Goal: Task Accomplishment & Management: Use online tool/utility

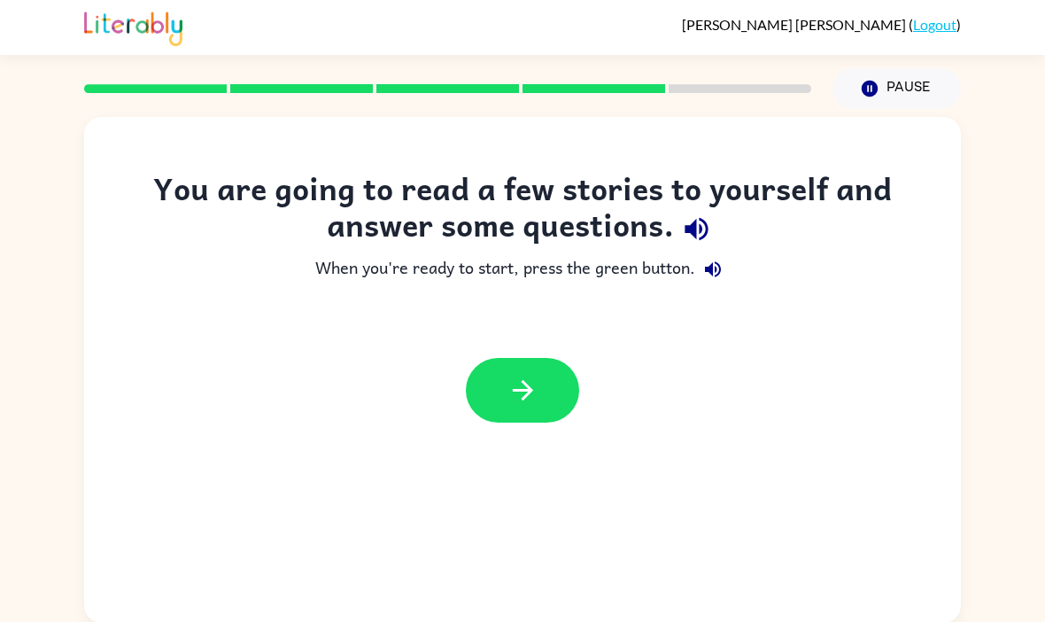
click at [530, 399] on icon "button" at bounding box center [522, 390] width 31 height 31
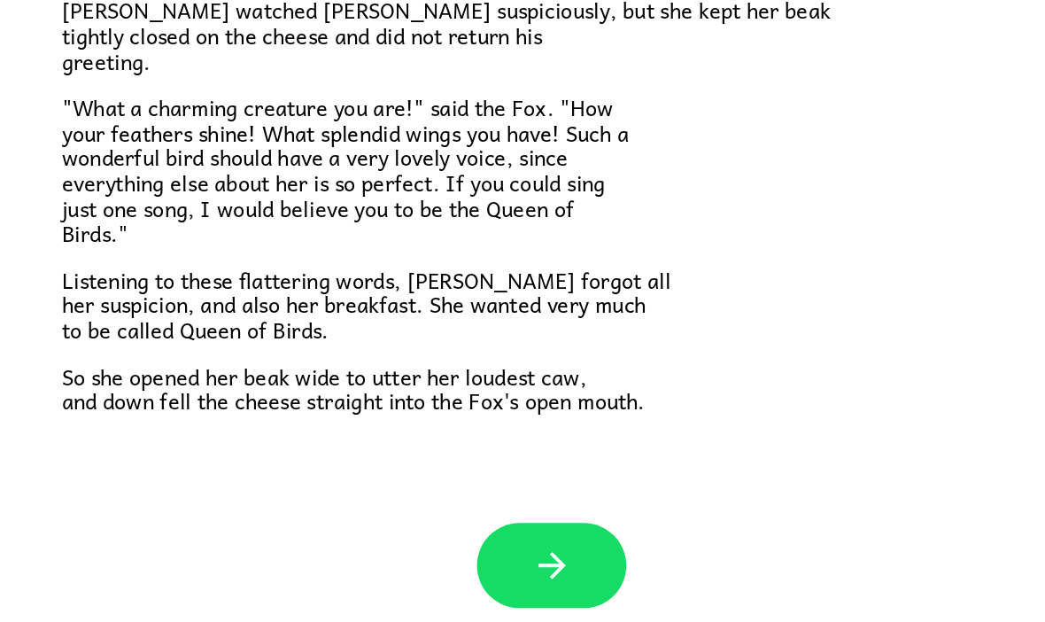
scroll to position [61, 0]
click at [507, 563] on icon "button" at bounding box center [522, 578] width 31 height 31
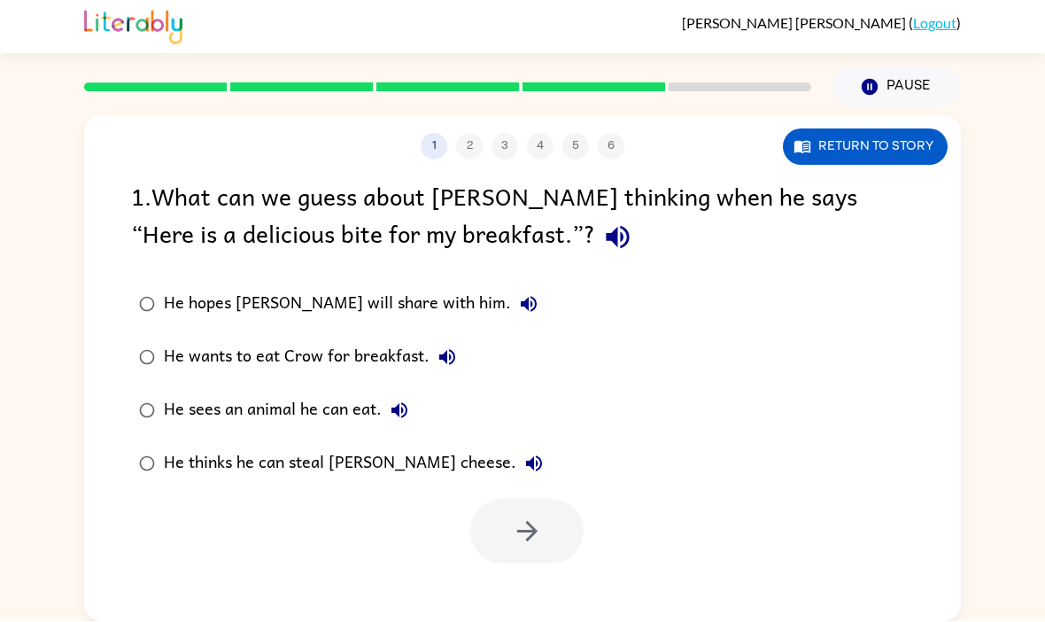
click at [606, 227] on icon "button" at bounding box center [617, 238] width 23 height 23
click at [522, 178] on div "1 . What can we guess about [PERSON_NAME] thinking when he says “Here is a deli…" at bounding box center [522, 219] width 783 height 82
click at [553, 499] on button "button" at bounding box center [526, 531] width 113 height 65
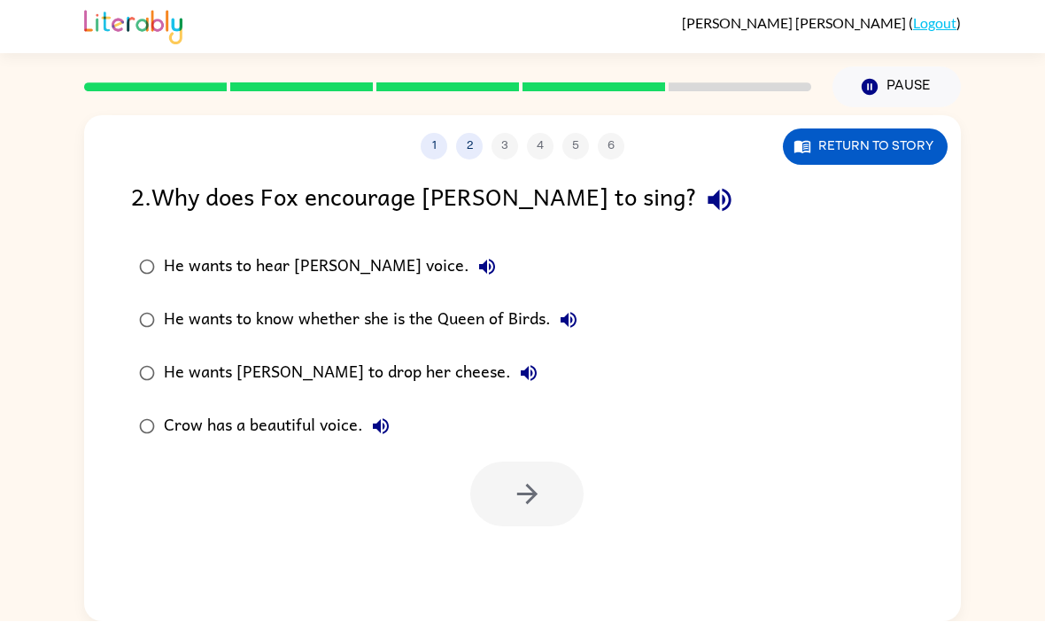
click at [704, 185] on icon "button" at bounding box center [719, 200] width 31 height 31
click at [532, 479] on icon "button" at bounding box center [527, 494] width 31 height 31
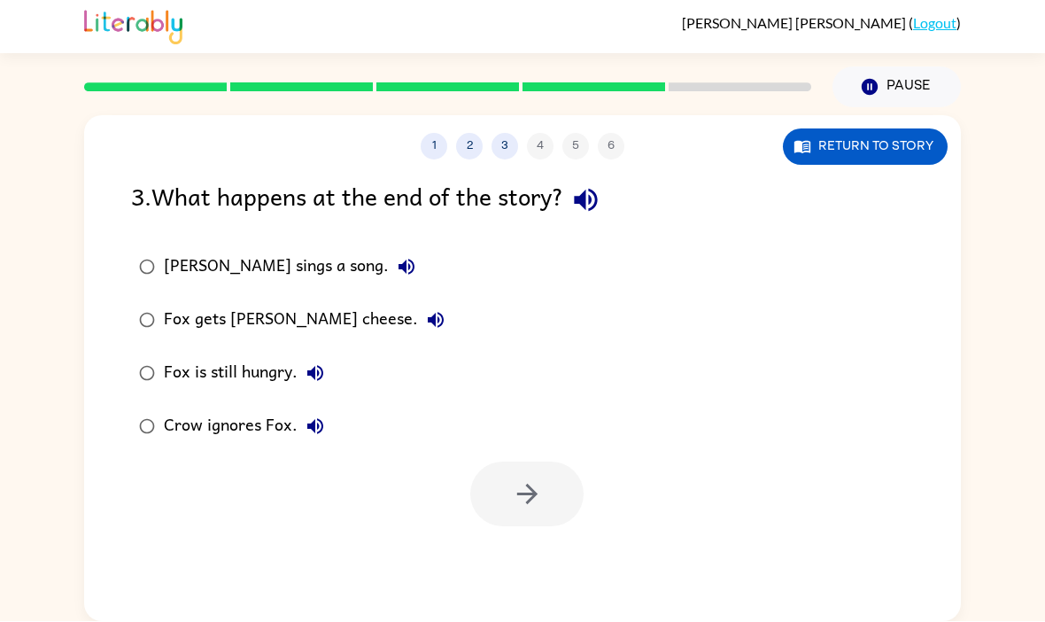
click at [593, 185] on icon "button" at bounding box center [585, 200] width 31 height 31
click at [607, 178] on button "button" at bounding box center [585, 200] width 45 height 45
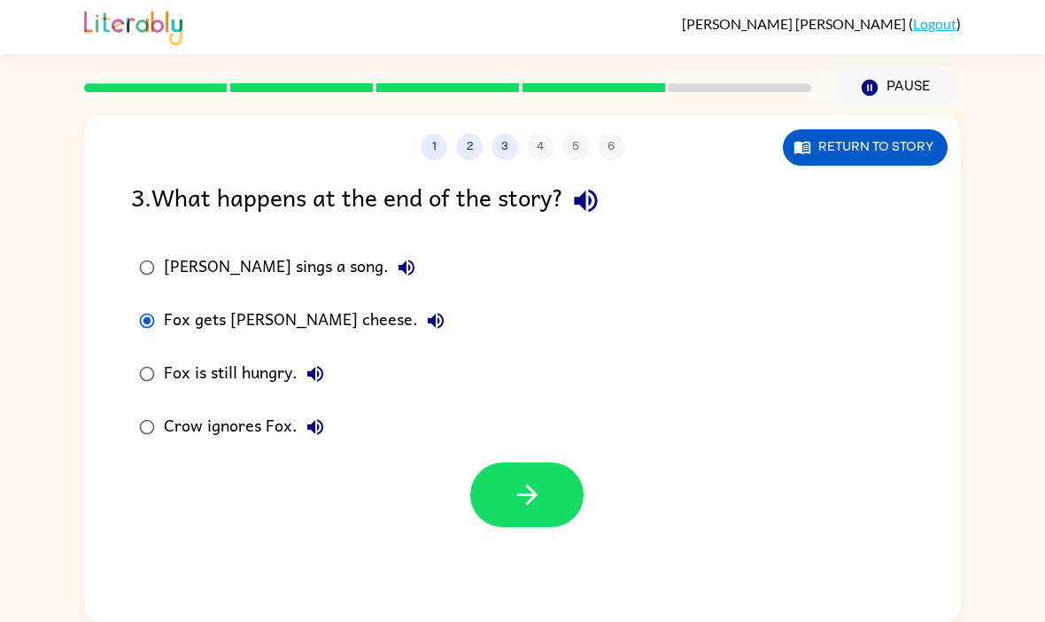
scroll to position [1, 0]
click at [501, 480] on button "button" at bounding box center [526, 494] width 113 height 65
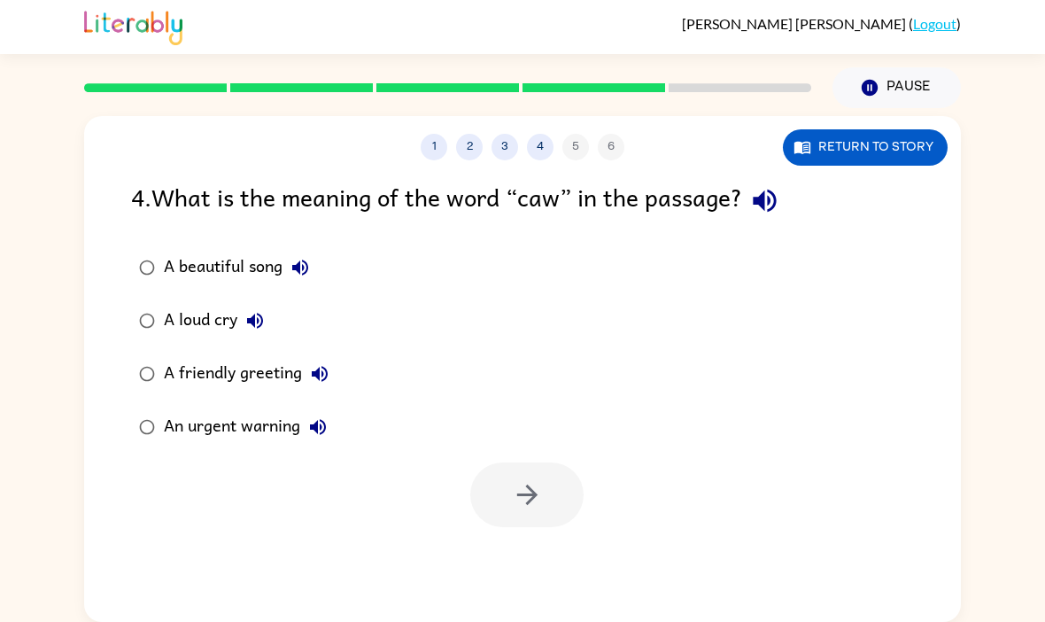
click at [767, 200] on icon "button" at bounding box center [764, 200] width 23 height 23
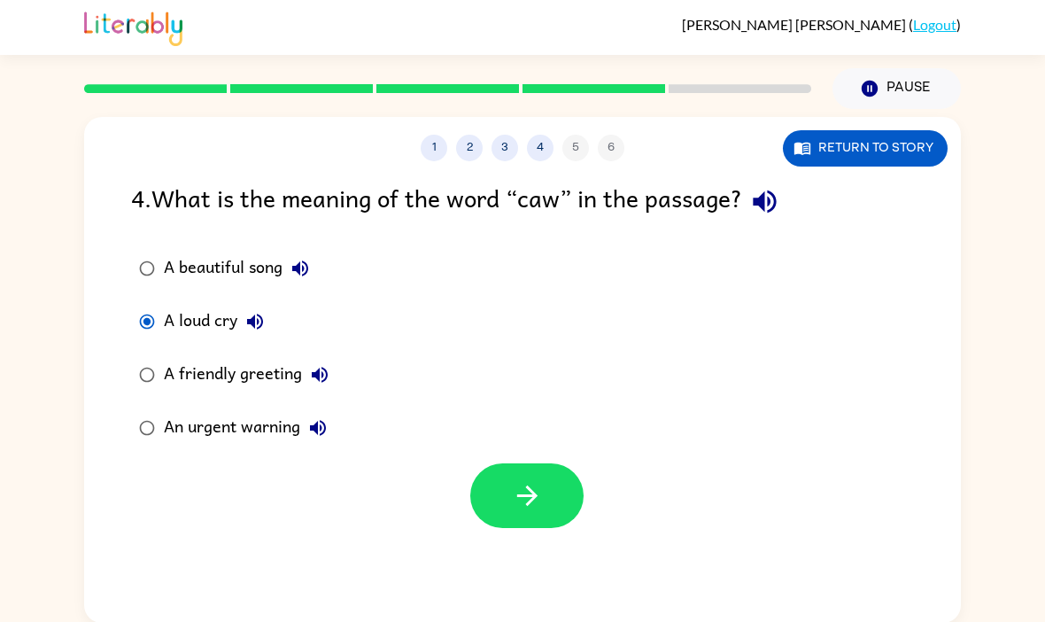
click at [520, 488] on icon "button" at bounding box center [527, 495] width 31 height 31
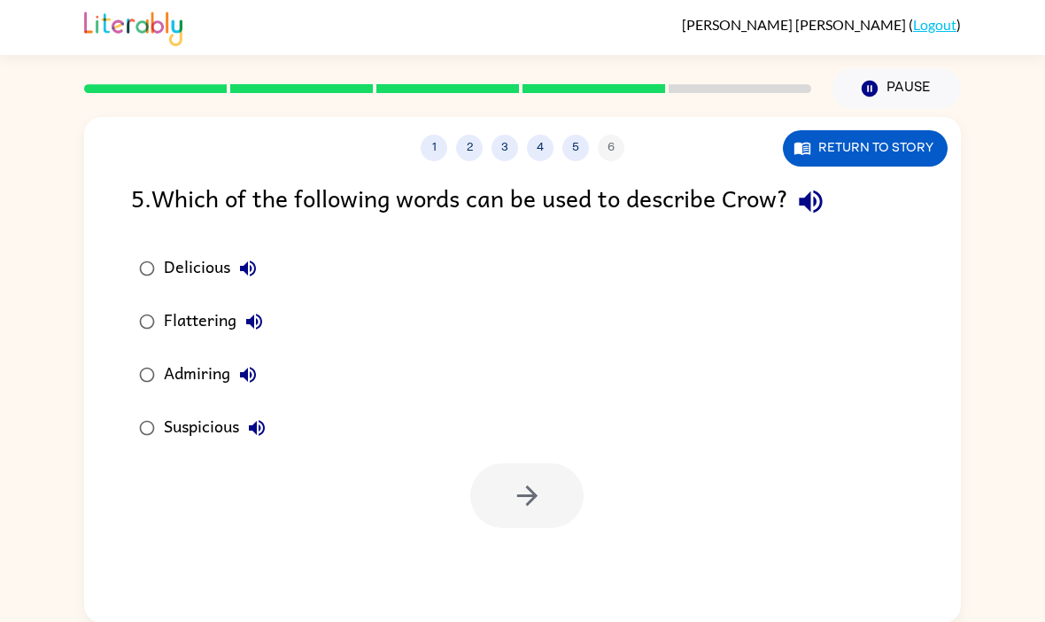
click at [833, 211] on button "button" at bounding box center [810, 201] width 45 height 45
click at [826, 215] on icon "button" at bounding box center [810, 201] width 31 height 31
click at [859, 211] on div "5 . Which of the following words can be used to describe Crow?" at bounding box center [522, 201] width 783 height 45
click at [437, 157] on button "1" at bounding box center [434, 148] width 27 height 27
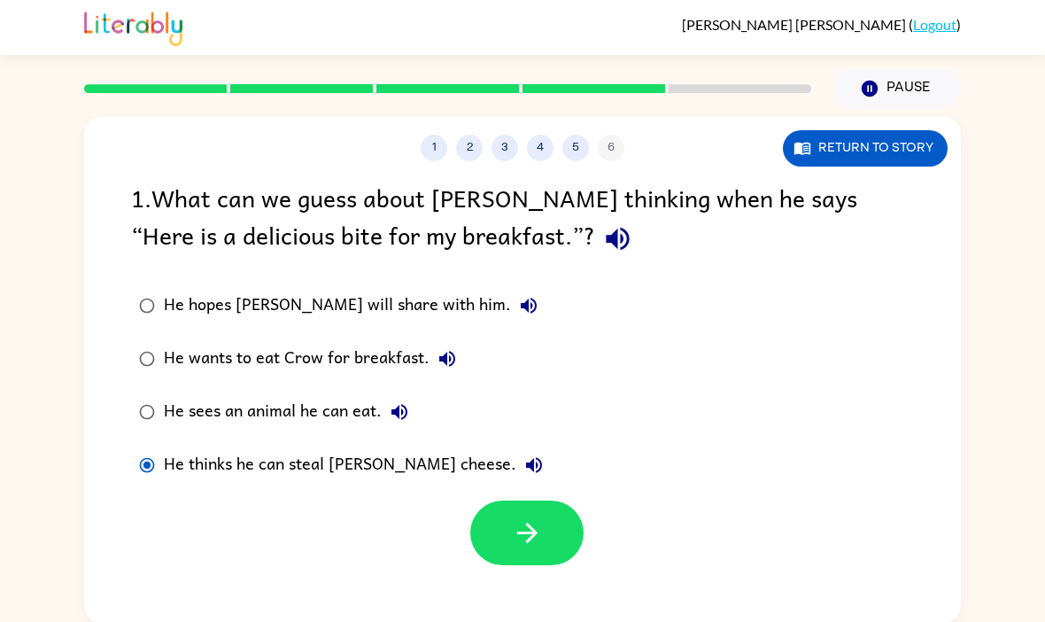
click at [584, 151] on button "5" at bounding box center [575, 148] width 27 height 27
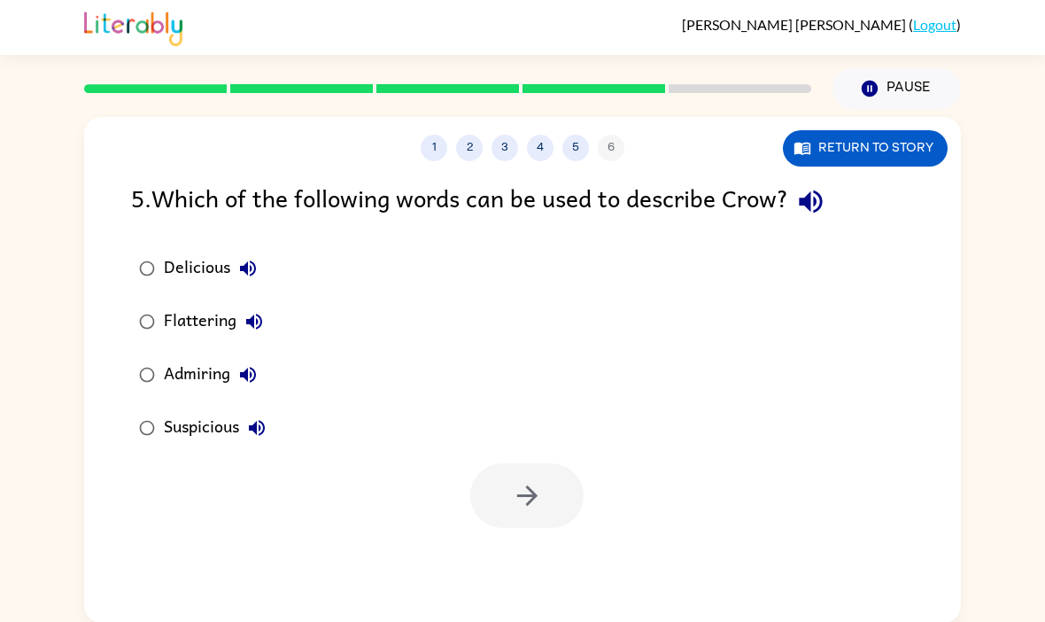
click at [793, 191] on div "5 . Which of the following words can be used to describe Crow?" at bounding box center [522, 201] width 783 height 45
click at [817, 208] on icon "button" at bounding box center [810, 201] width 23 height 23
click at [822, 198] on icon "button" at bounding box center [810, 201] width 23 height 23
click at [519, 493] on icon "button" at bounding box center [527, 495] width 31 height 31
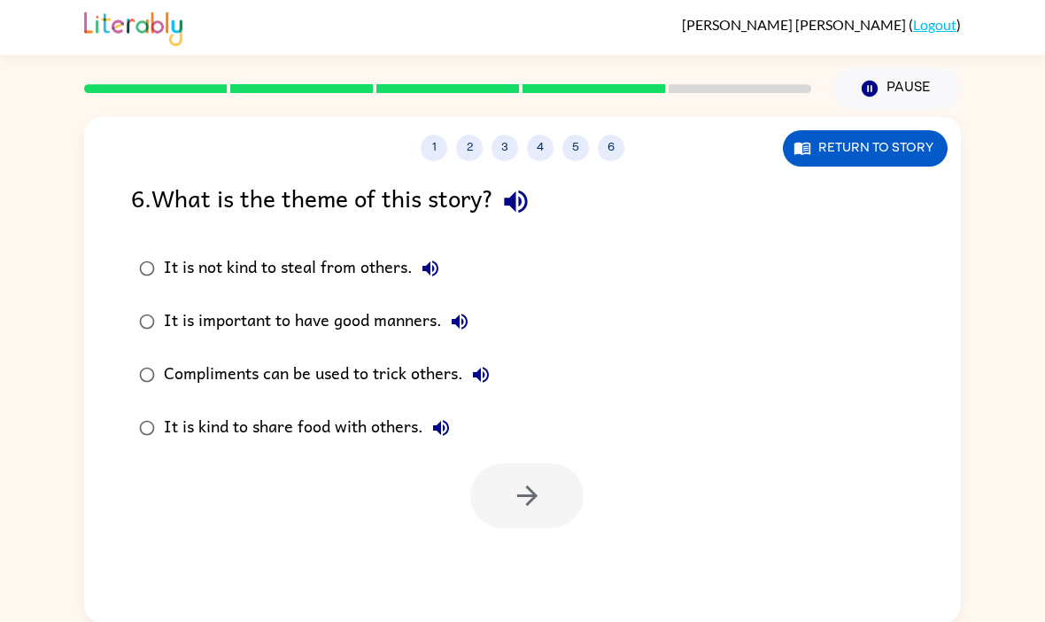
click at [323, 254] on div "It is not kind to steal from others." at bounding box center [306, 268] width 284 height 35
click at [525, 514] on button "button" at bounding box center [526, 495] width 113 height 65
